Goal: Information Seeking & Learning: Learn about a topic

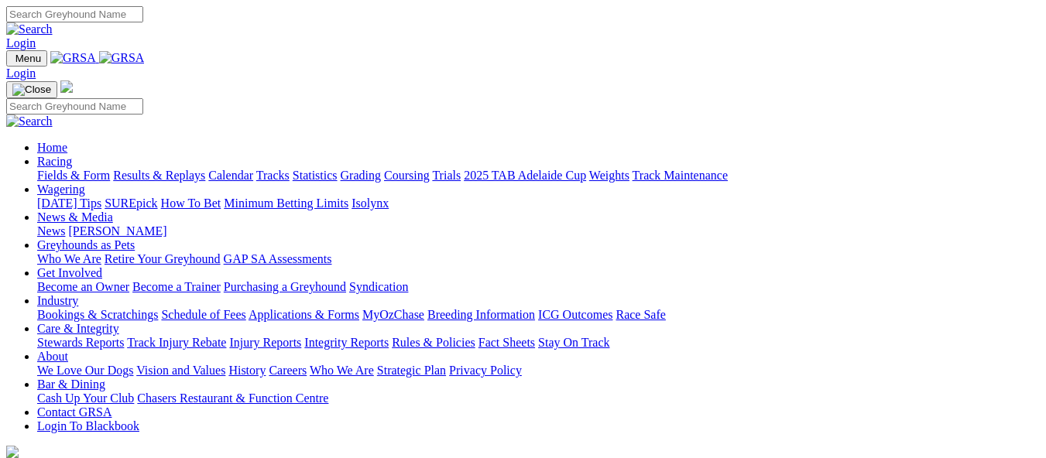
click at [253, 169] on link "Calendar" at bounding box center [230, 175] width 45 height 13
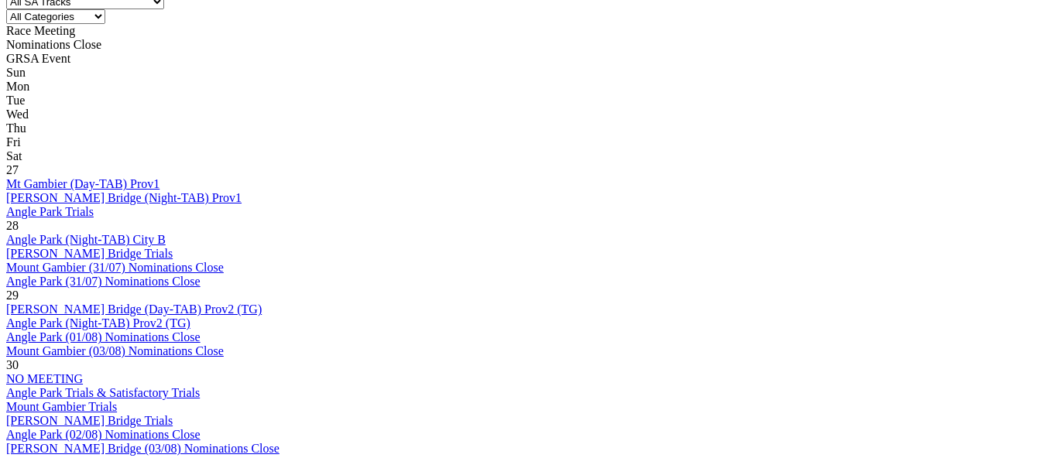
scroll to position [774, 0]
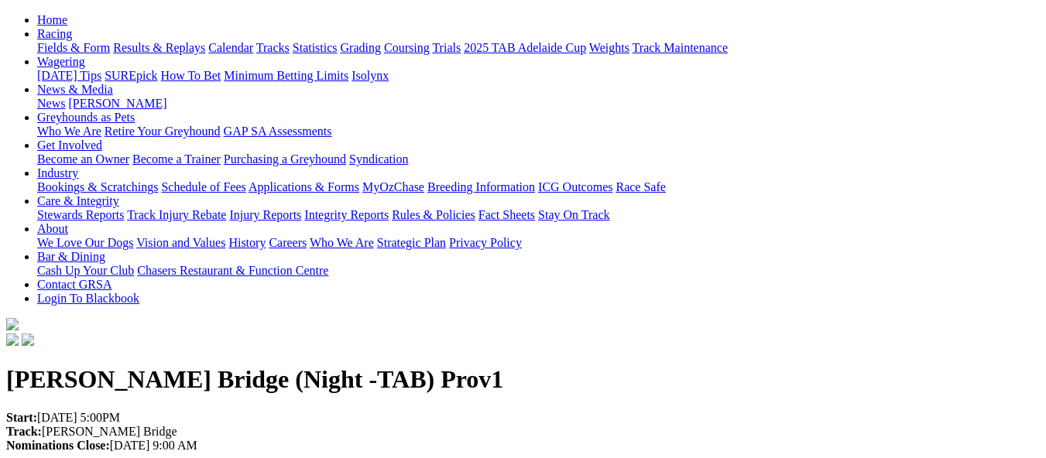
scroll to position [155, 0]
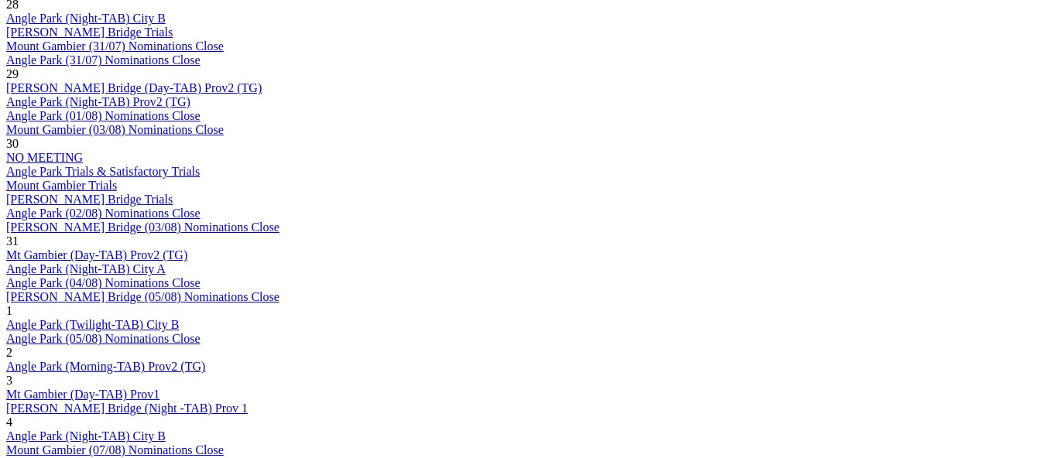
scroll to position [1084, 0]
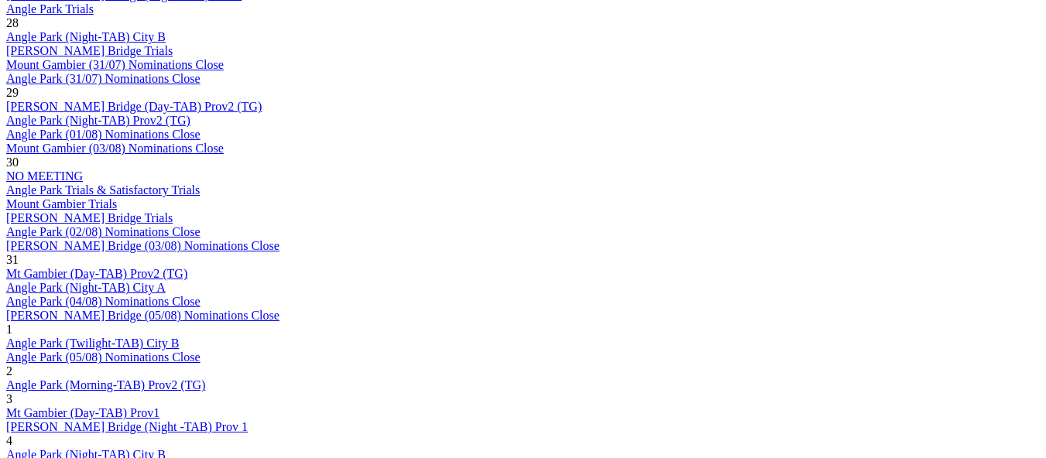
scroll to position [929, 0]
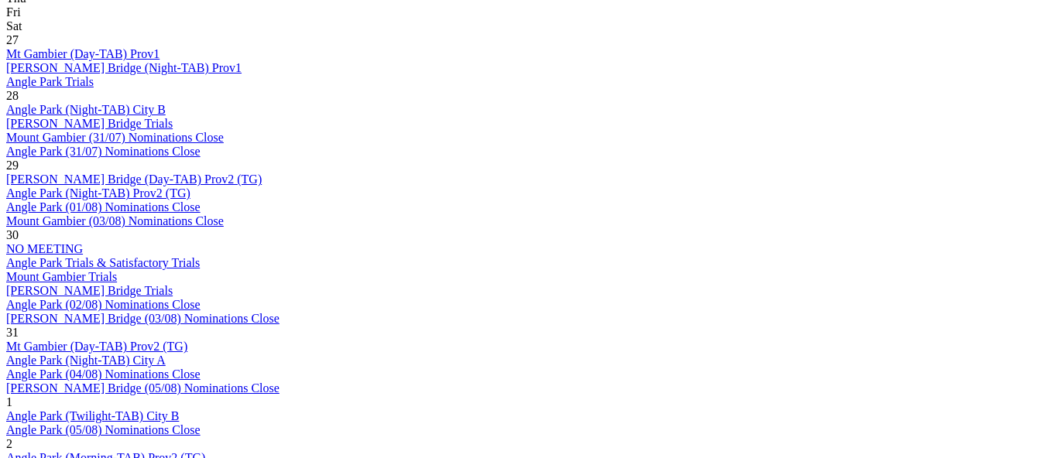
scroll to position [851, 0]
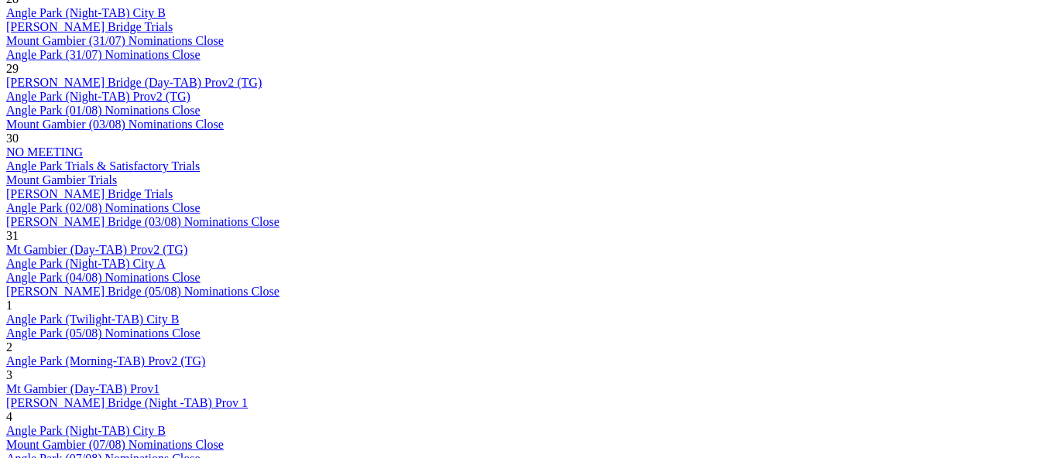
scroll to position [929, 0]
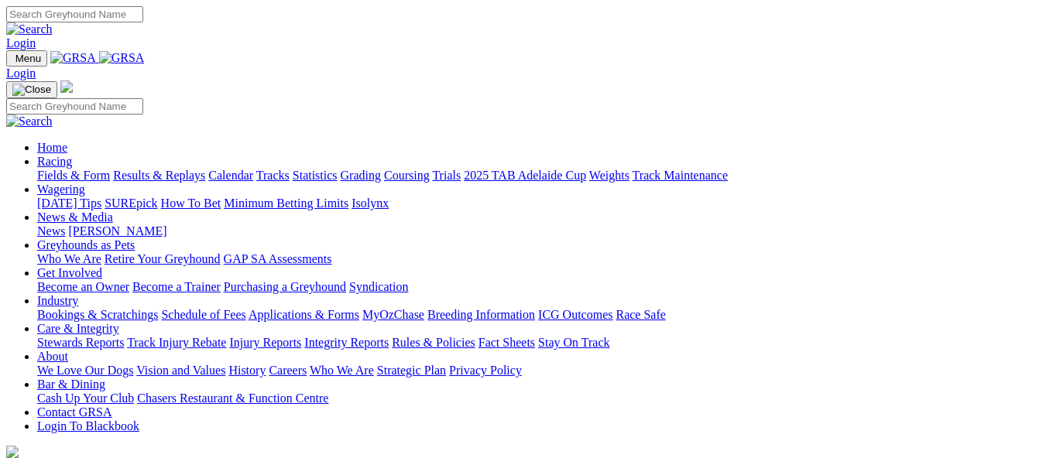
scroll to position [77, 0]
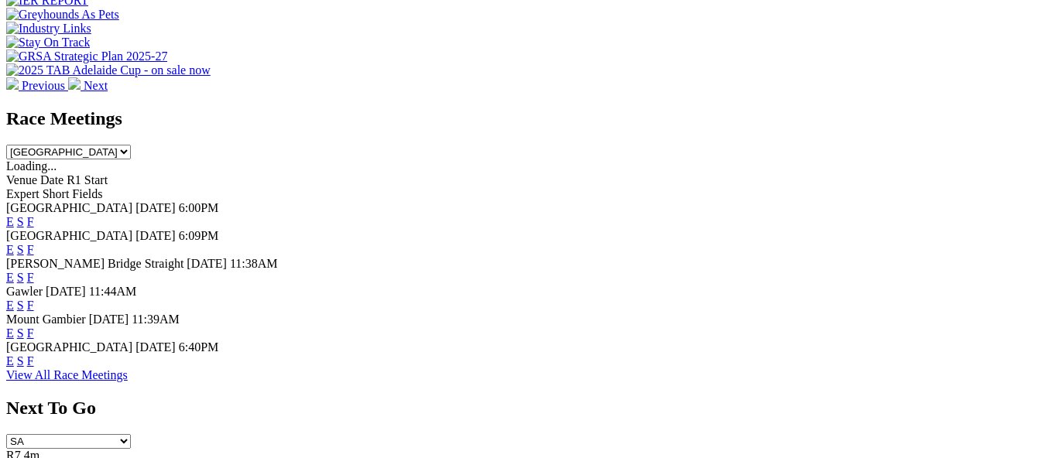
click at [34, 355] on link "F" at bounding box center [30, 361] width 7 height 13
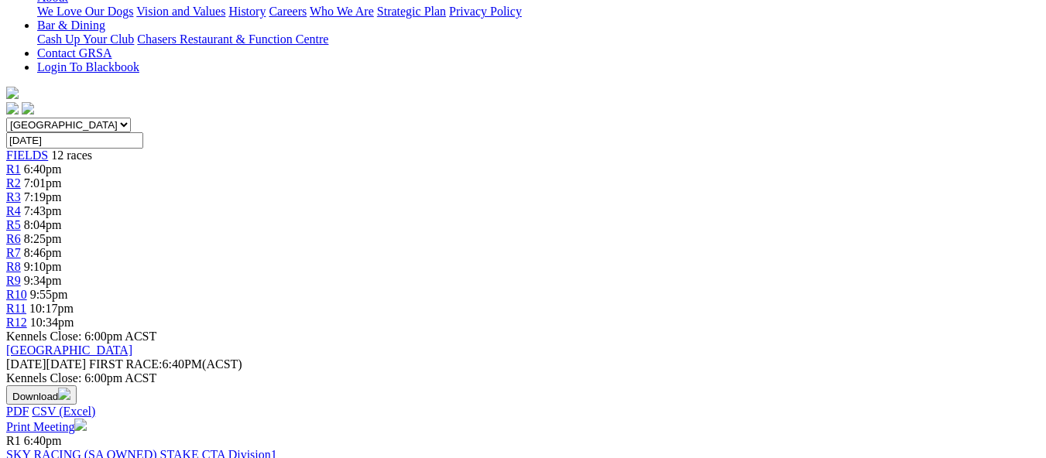
scroll to position [310, 0]
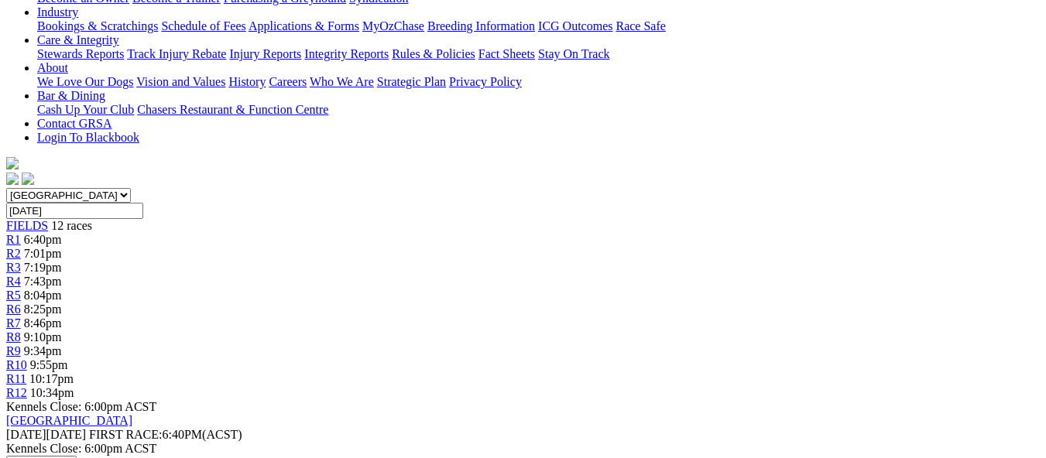
scroll to position [310, 0]
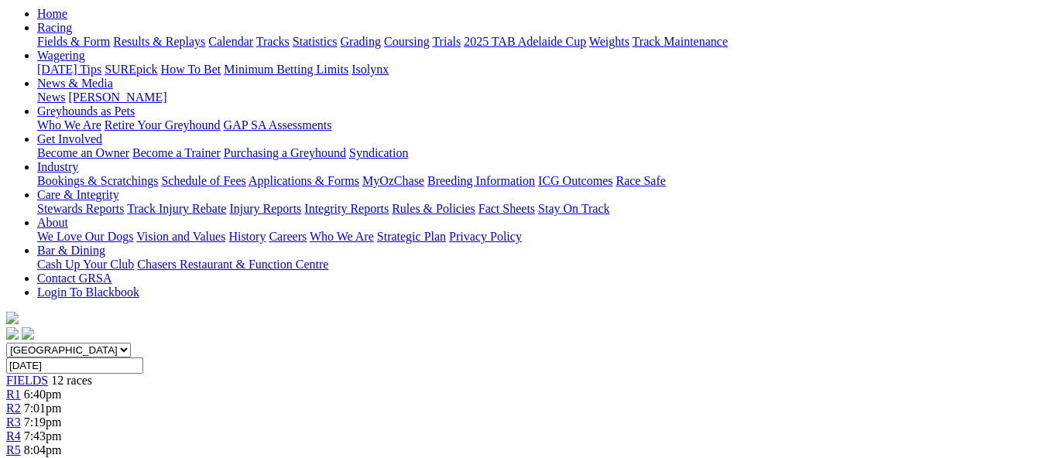
scroll to position [387, 0]
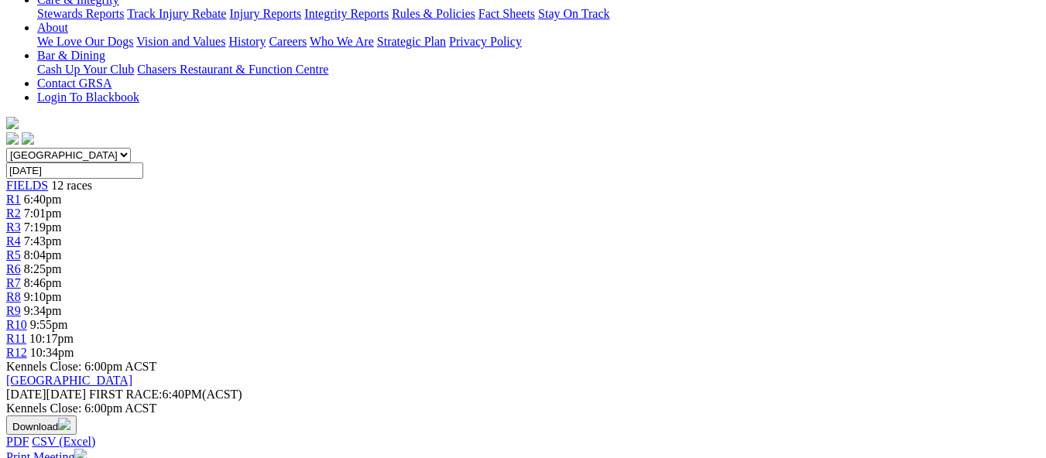
scroll to position [387, 0]
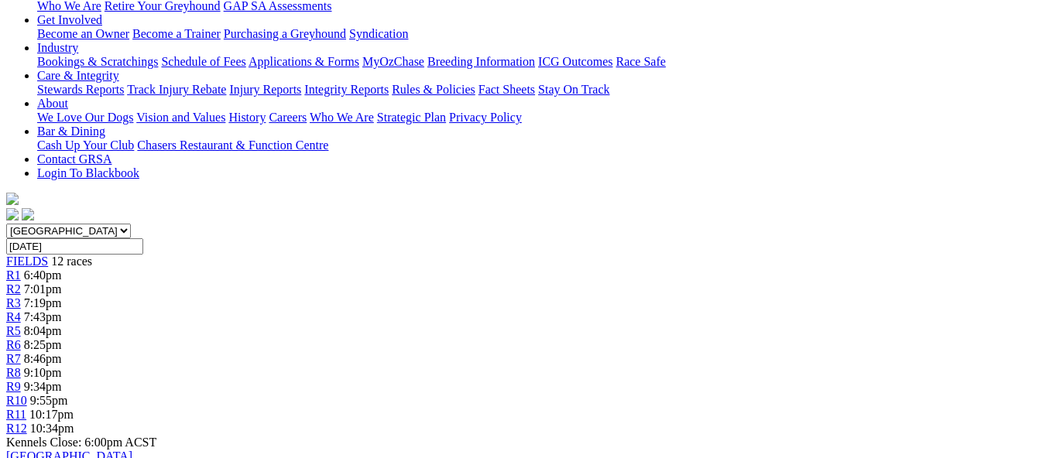
scroll to position [310, 0]
